Goal: Use online tool/utility: Utilize a website feature to perform a specific function

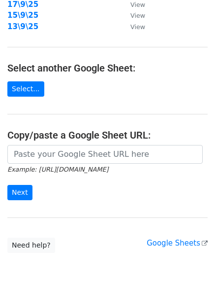
scroll to position [171, 0]
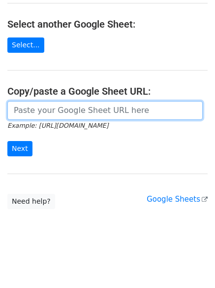
drag, startPoint x: 77, startPoint y: 104, endPoint x: 69, endPoint y: 119, distance: 17.0
click at [77, 104] on input "url" at bounding box center [105, 110] width 196 height 19
paste input "https://docs.google.com/spreadsheets/d/1735x0eq5PVSZL4tM_Mp2-xd-YD1NKBkegD7LkEZ…"
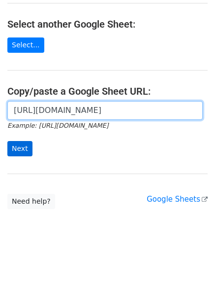
scroll to position [0, 217]
type input "https://docs.google.com/spreadsheets/d/1735x0eq5PVSZL4tM_Mp2-xd-YD1NKBkegD7LkEZ…"
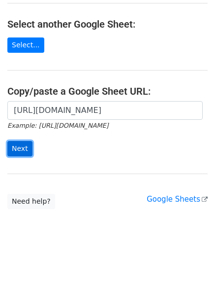
scroll to position [0, 0]
click at [12, 142] on input "Next" at bounding box center [19, 148] width 25 height 15
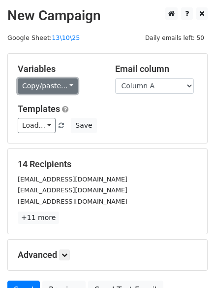
click at [50, 86] on link "Copy/paste..." at bounding box center [48, 85] width 60 height 15
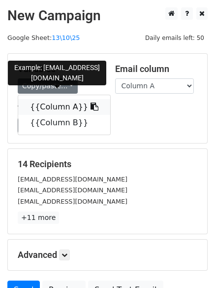
click at [58, 114] on link "{{Column A}}" at bounding box center [64, 107] width 92 height 16
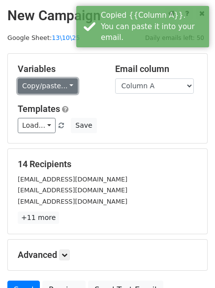
click at [55, 86] on link "Copy/paste..." at bounding box center [48, 85] width 60 height 15
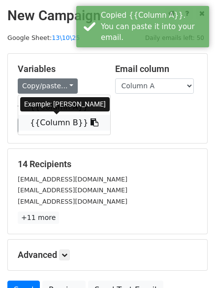
click at [52, 121] on link "{{Column B}}" at bounding box center [64, 123] width 92 height 16
